Goal: Check status: Check status

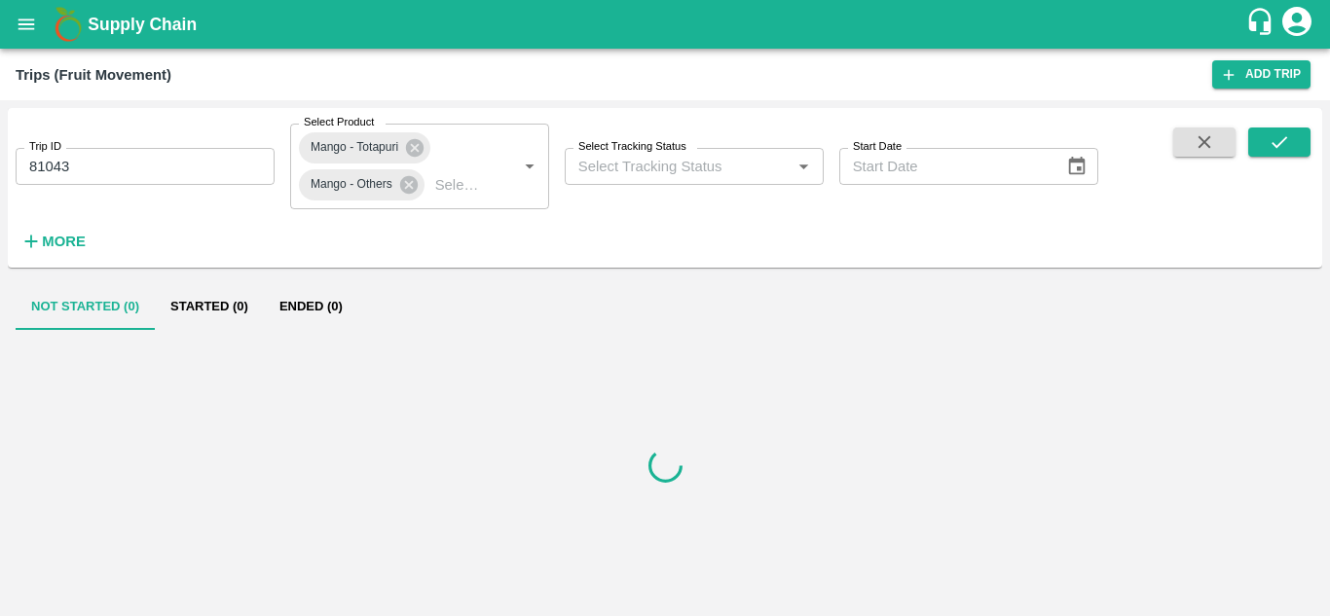
type input "Ongoing"
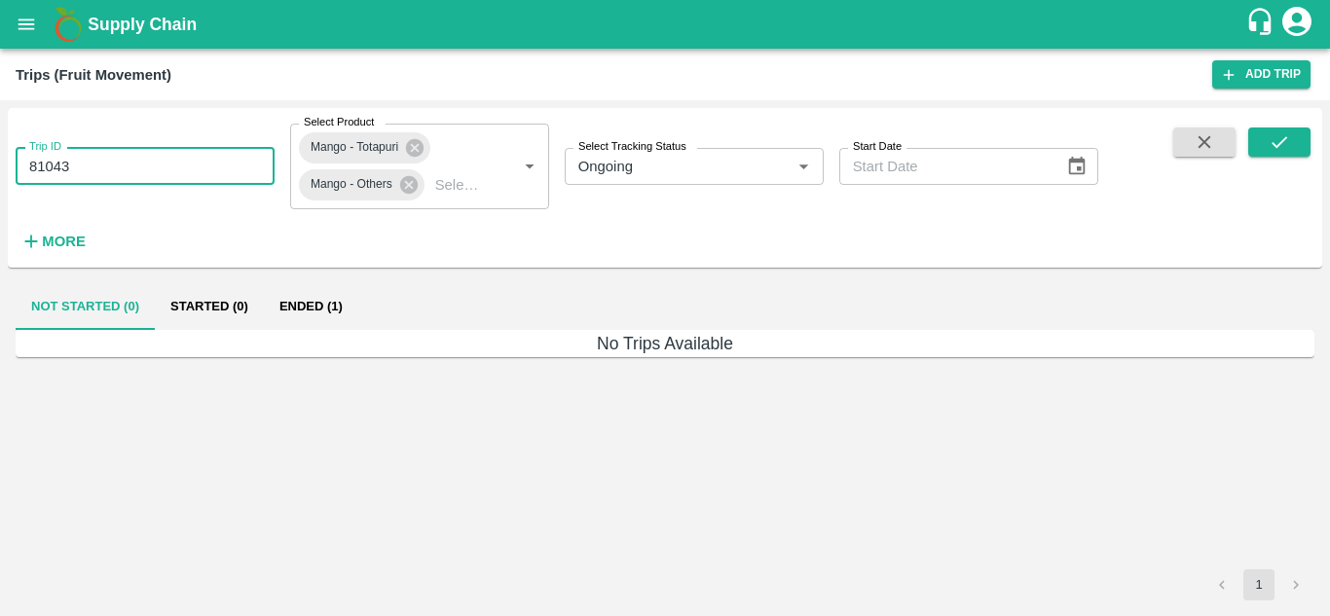
click at [113, 165] on input "81043" at bounding box center [145, 166] width 259 height 37
type input "8"
paste input "text"
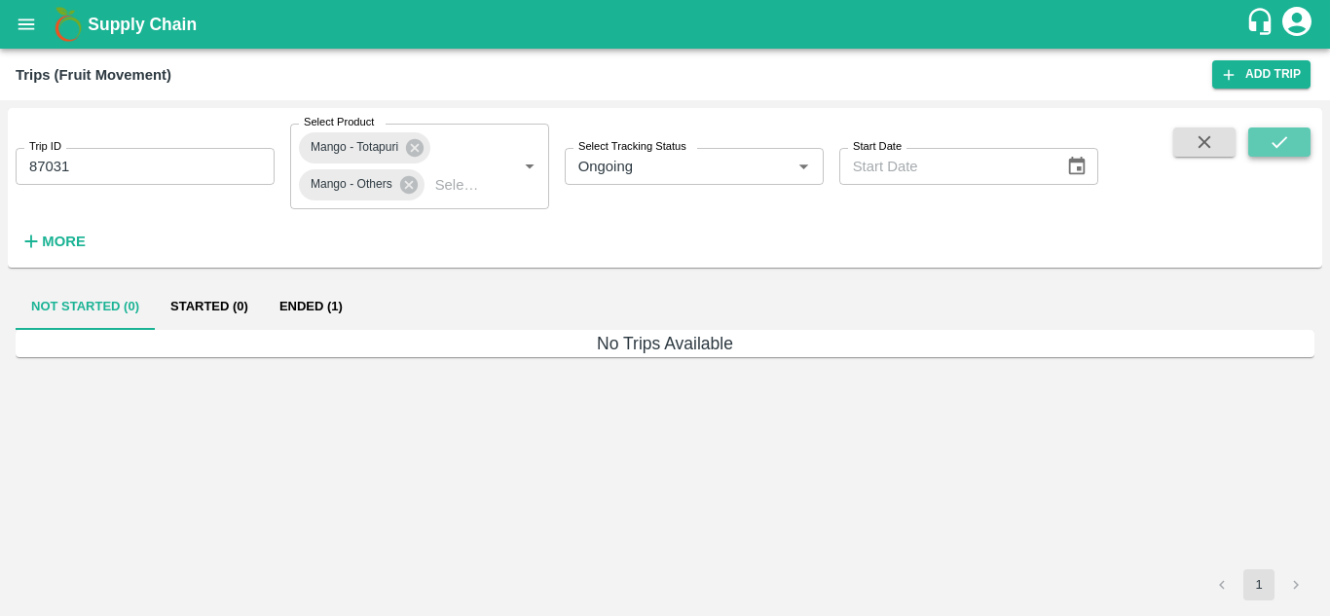
click at [1271, 142] on icon "submit" at bounding box center [1279, 141] width 21 height 21
click at [206, 302] on button "Started (1)" at bounding box center [209, 306] width 109 height 47
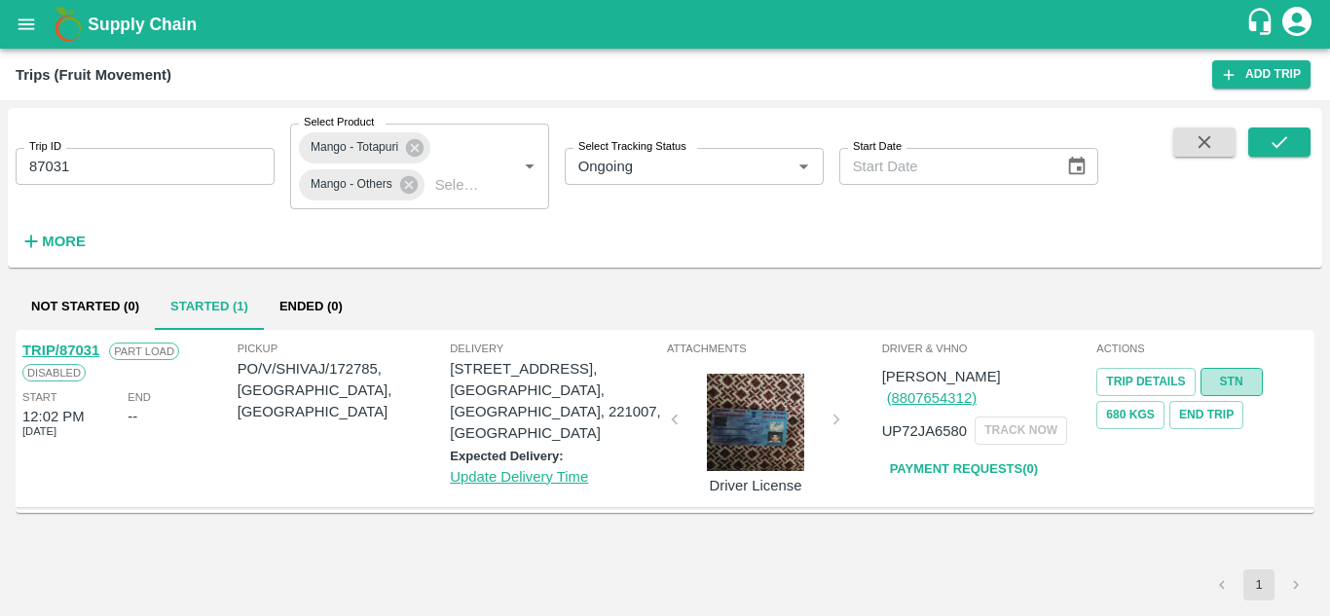
click at [1228, 381] on link "STN" at bounding box center [1231, 382] width 62 height 28
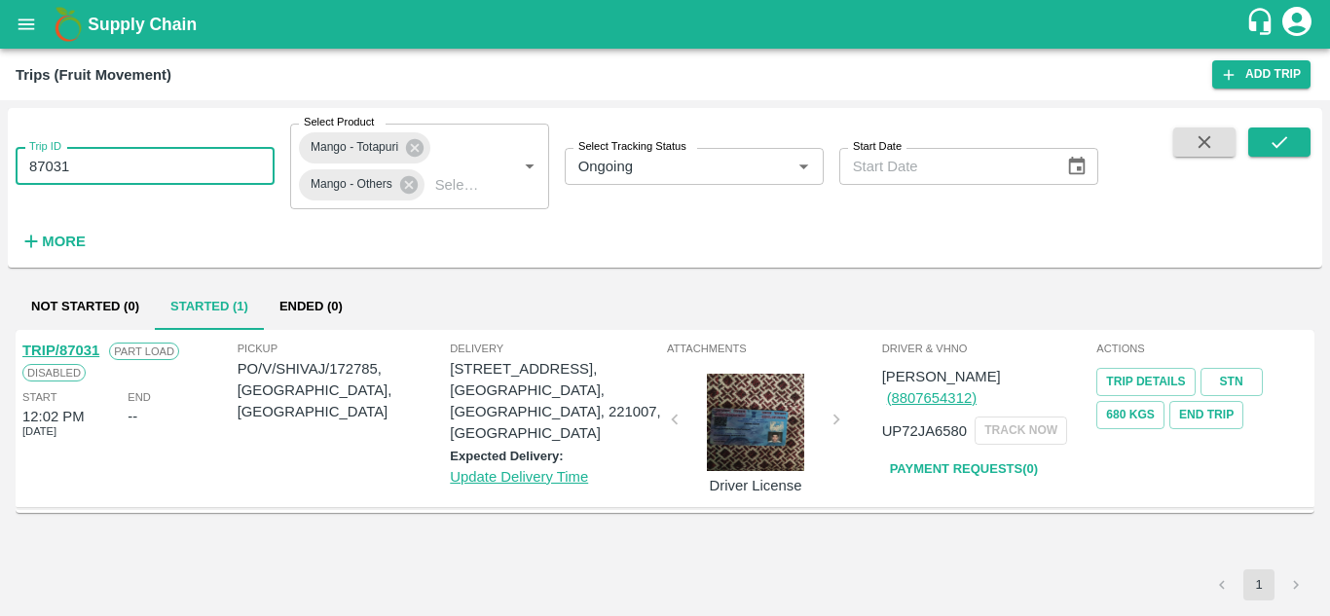
click at [231, 166] on input "87031" at bounding box center [145, 166] width 259 height 37
type input "8"
paste input "text"
type input "87075"
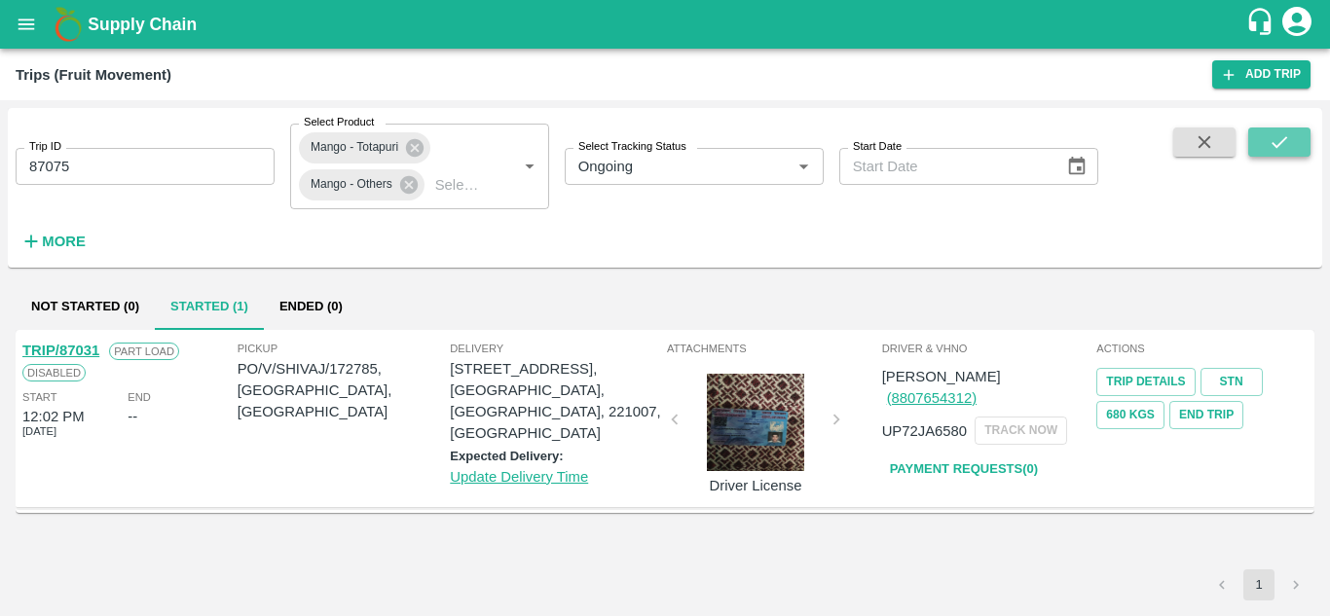
click at [1260, 147] on button "submit" at bounding box center [1279, 142] width 62 height 29
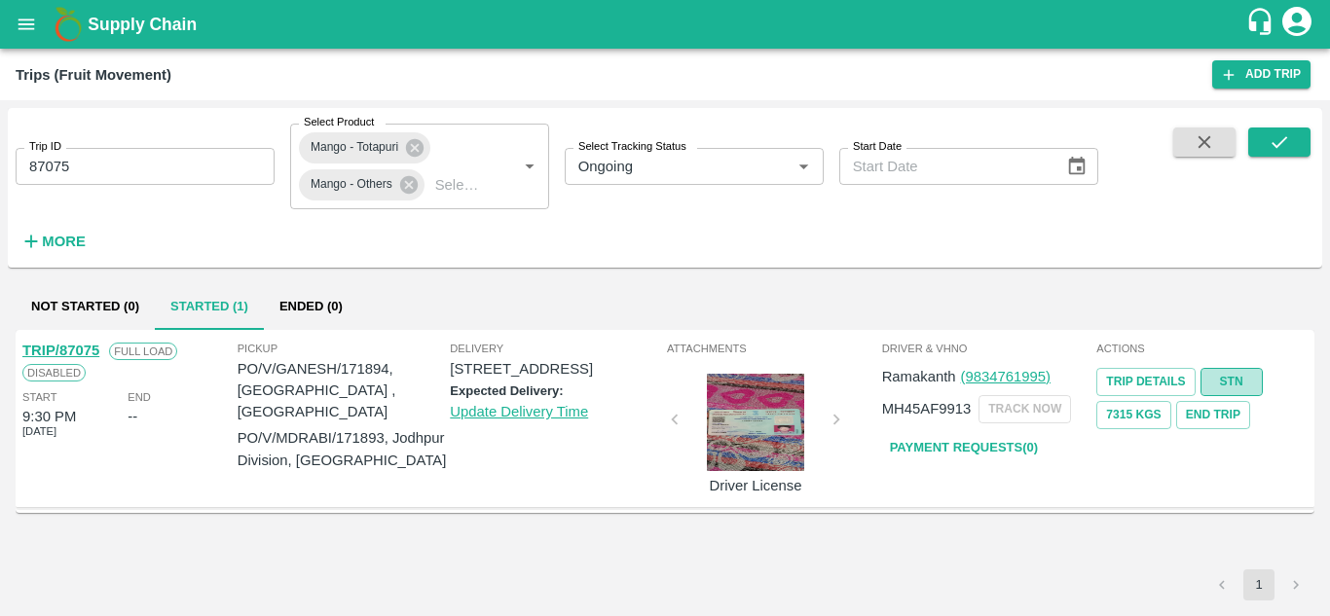
click at [1230, 373] on link "STN" at bounding box center [1231, 382] width 62 height 28
